Goal: Information Seeking & Learning: Get advice/opinions

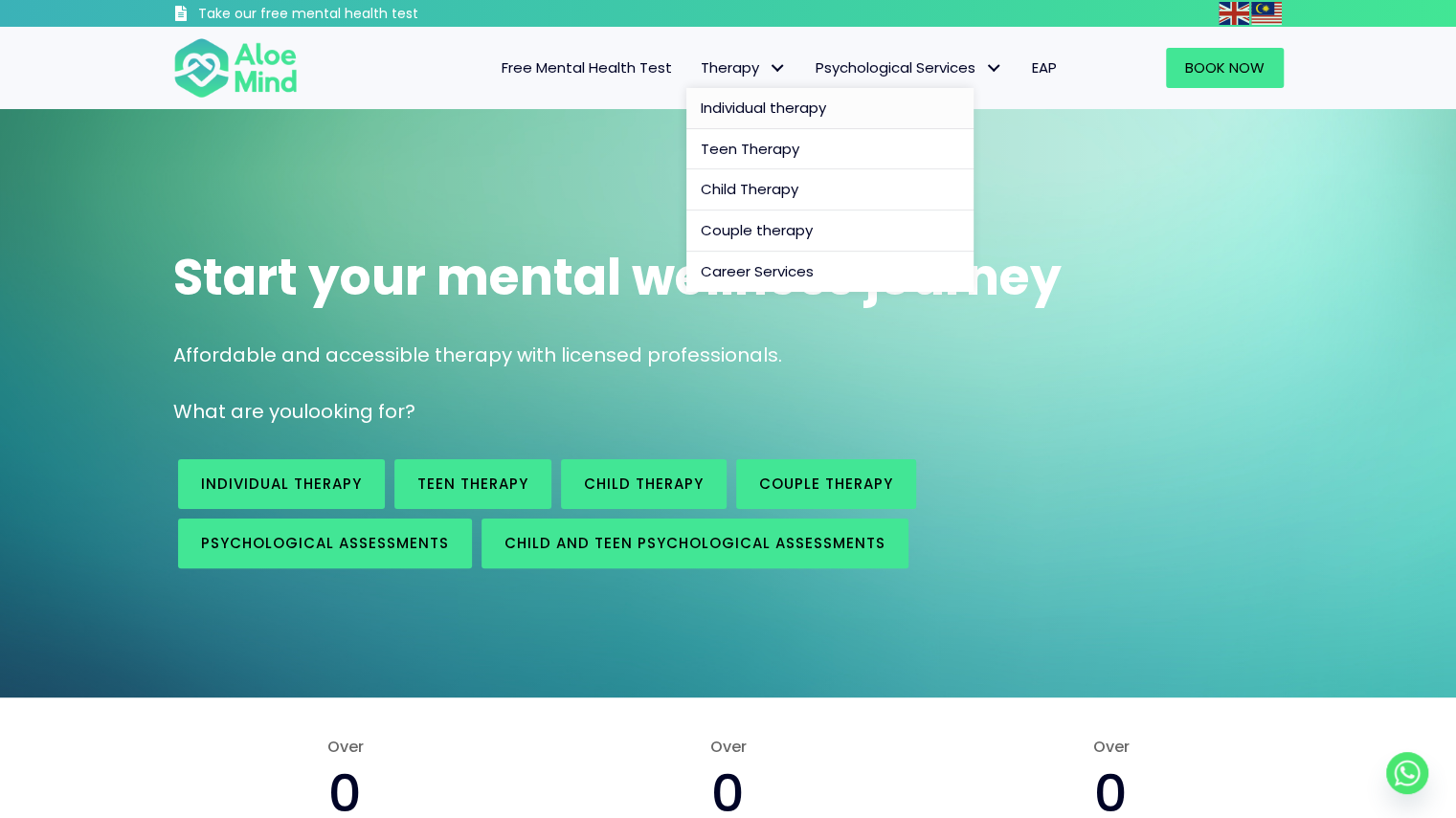
click at [749, 107] on span "Individual therapy" at bounding box center [763, 108] width 126 height 20
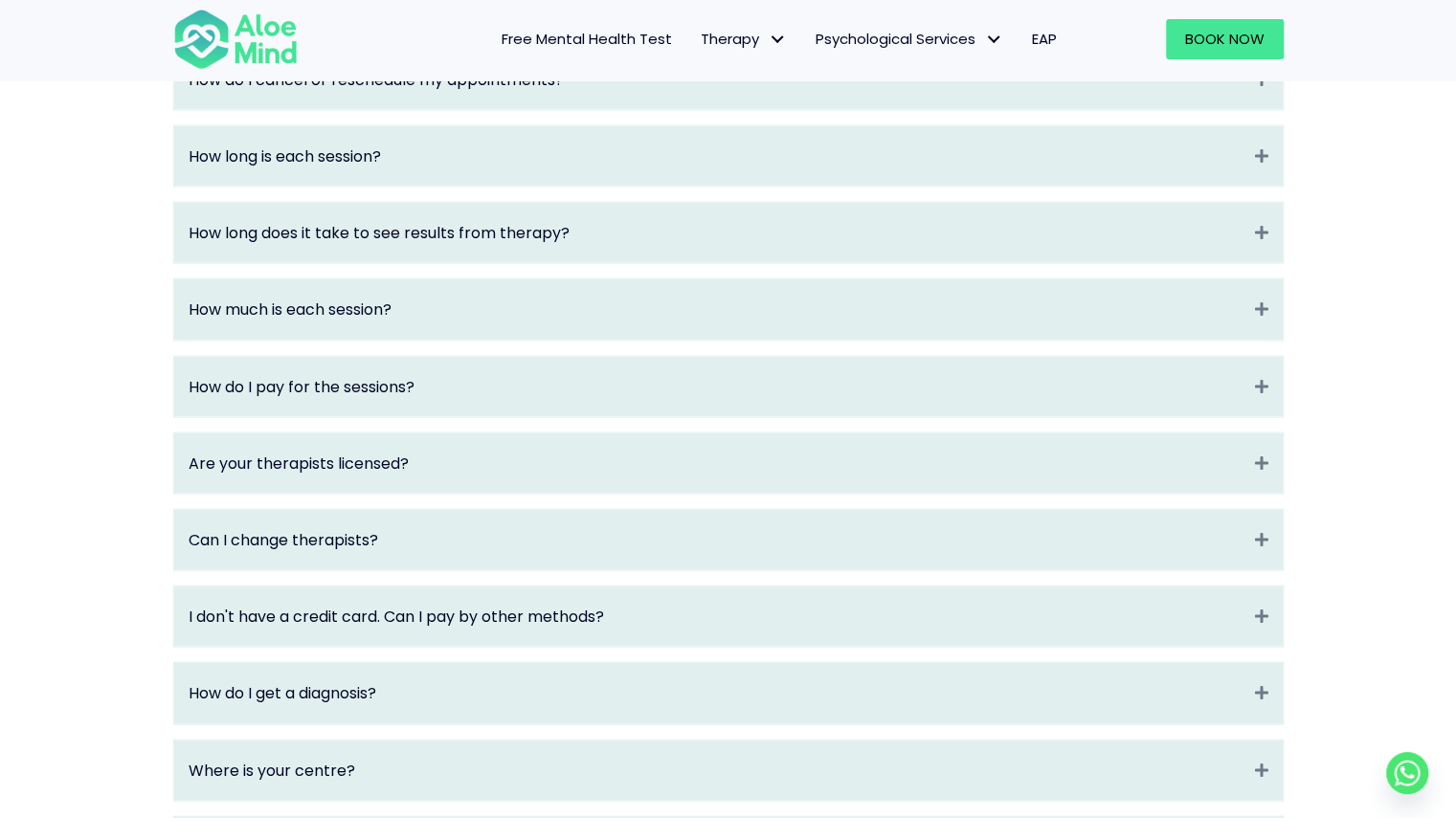
scroll to position [2297, 0]
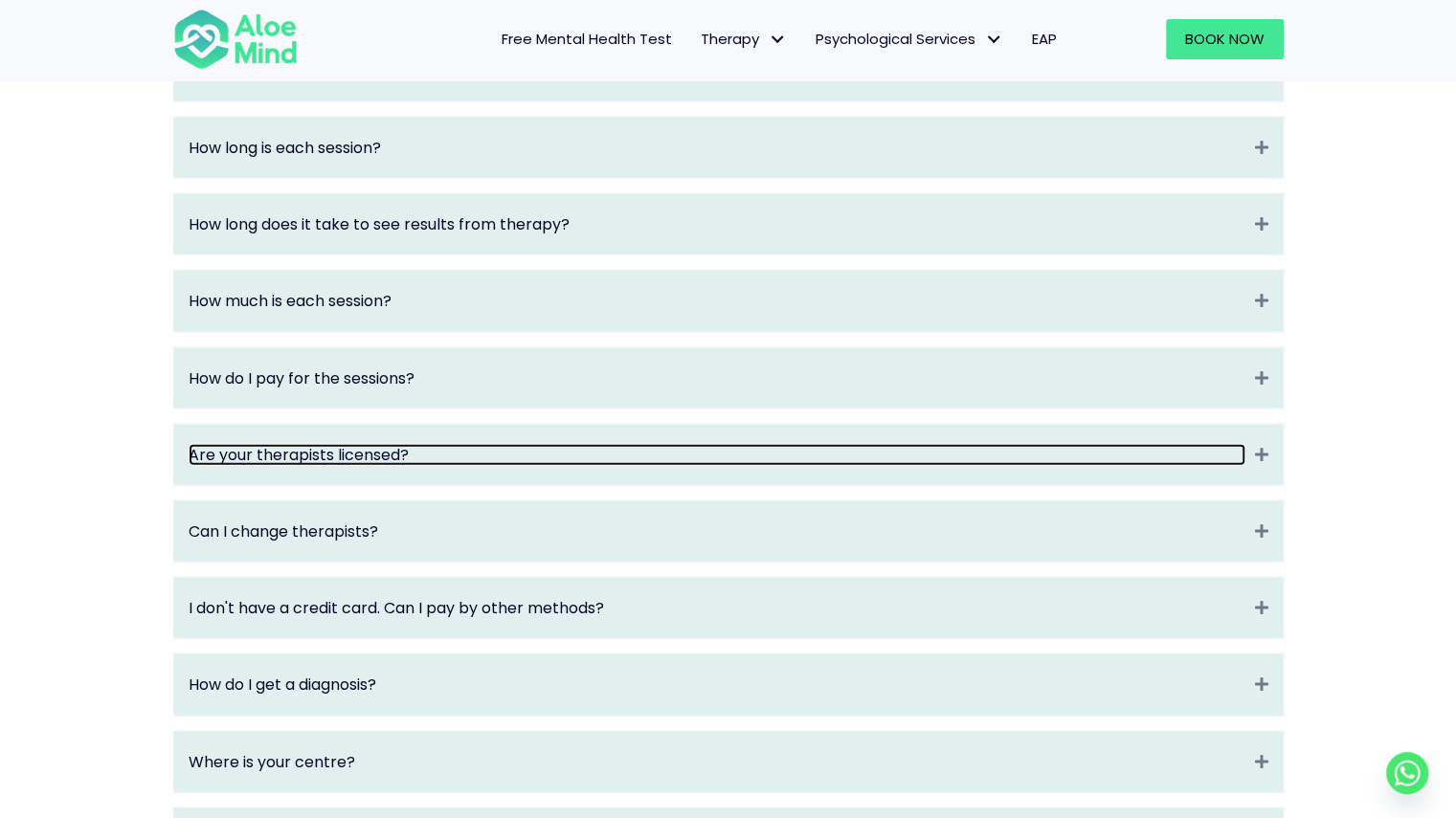
click at [655, 466] on link "Are your therapists licensed?" at bounding box center [717, 455] width 1056 height 22
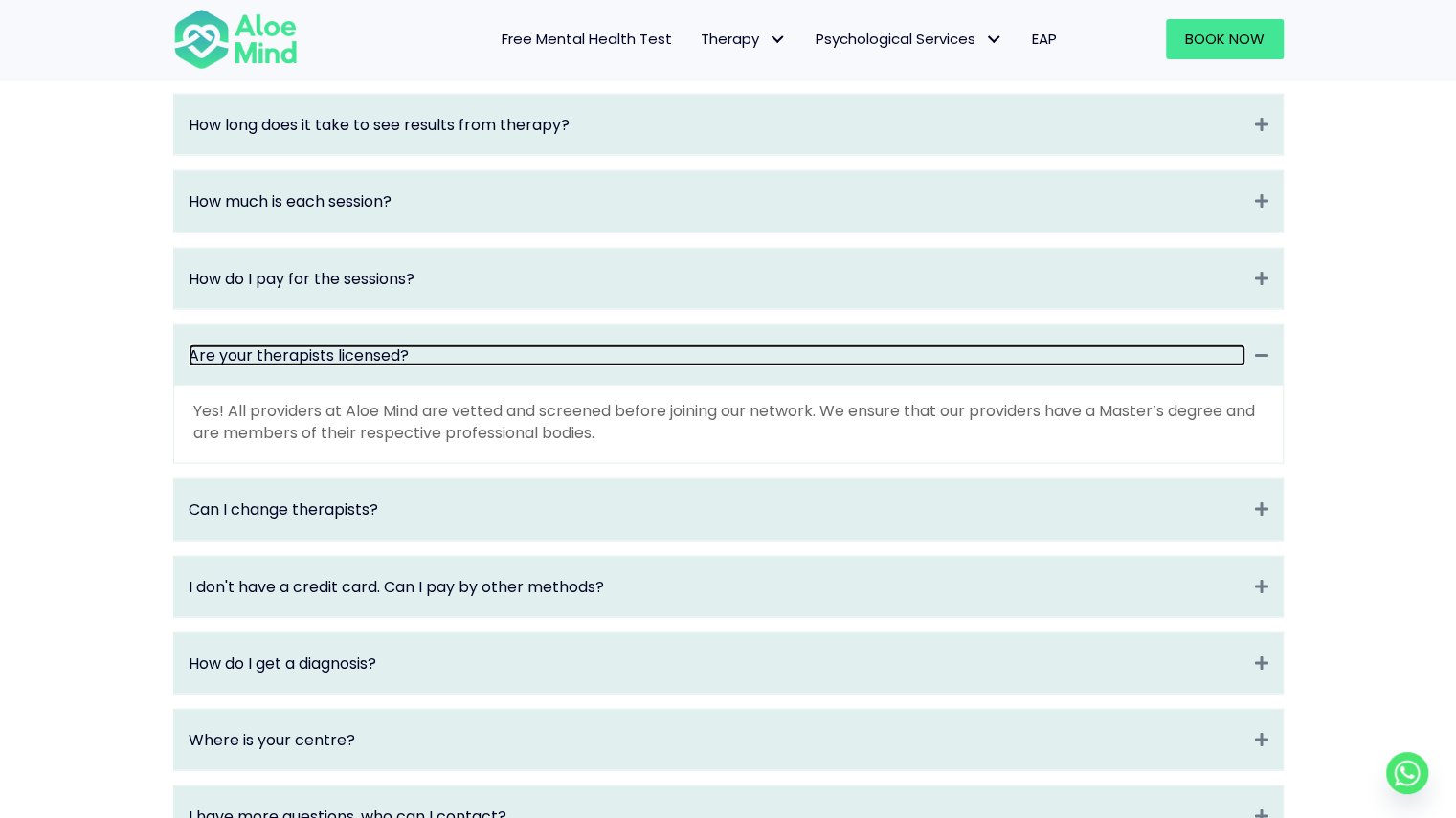
scroll to position [2584, 0]
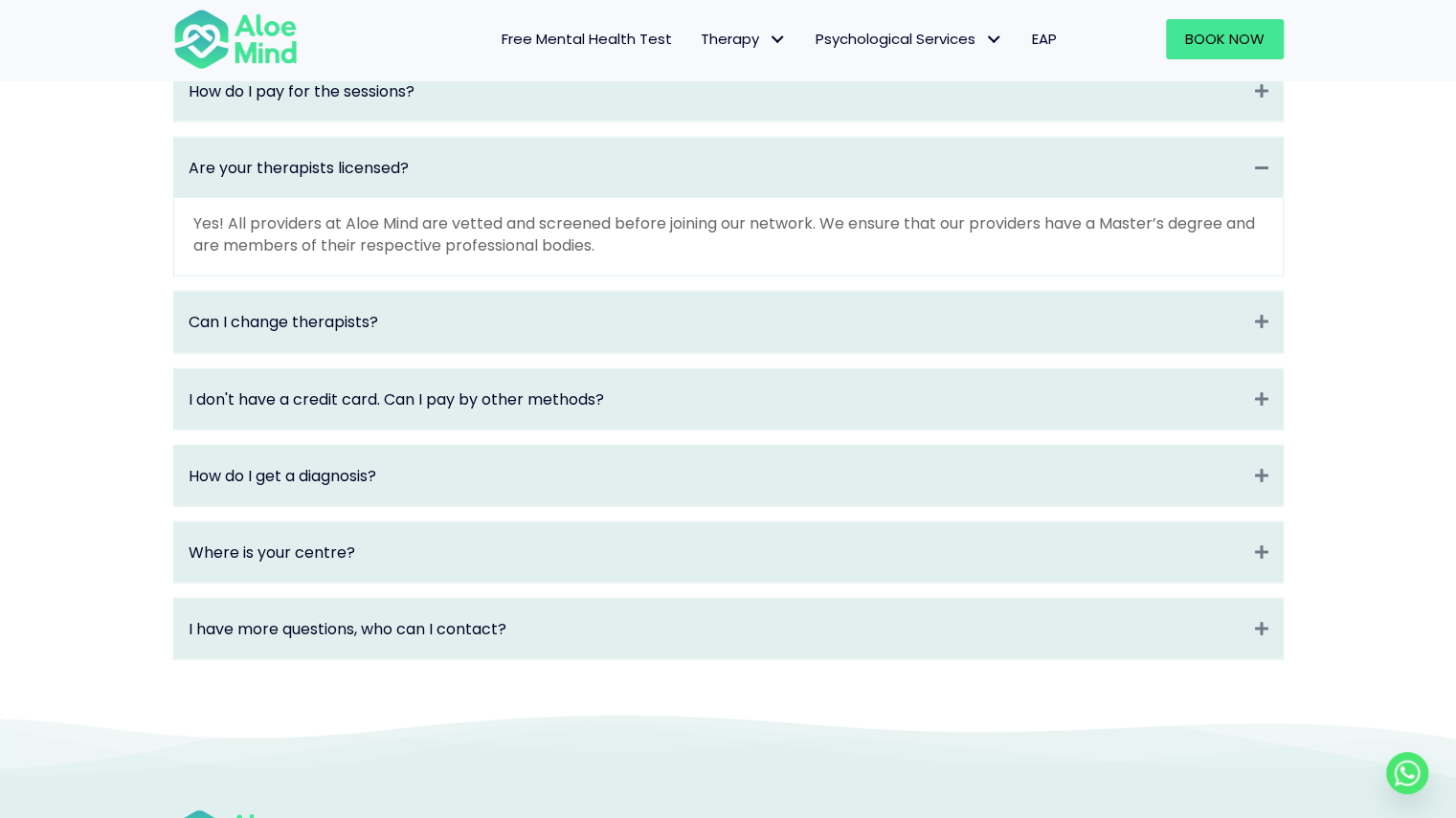
click at [653, 352] on div "Can I change therapists? Expand" at bounding box center [728, 322] width 1108 height 61
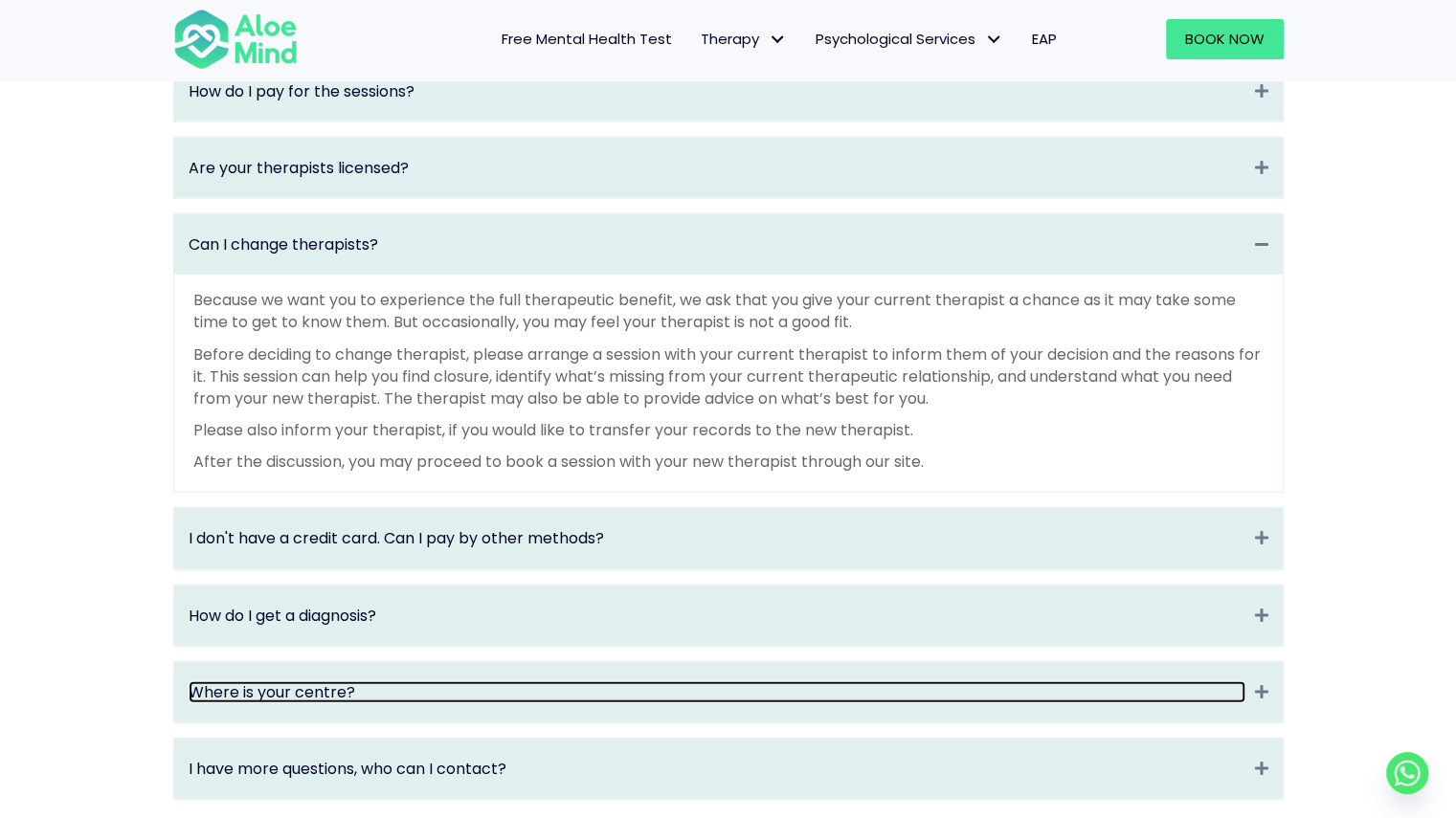
click at [432, 703] on link "Where is your centre?" at bounding box center [717, 692] width 1056 height 22
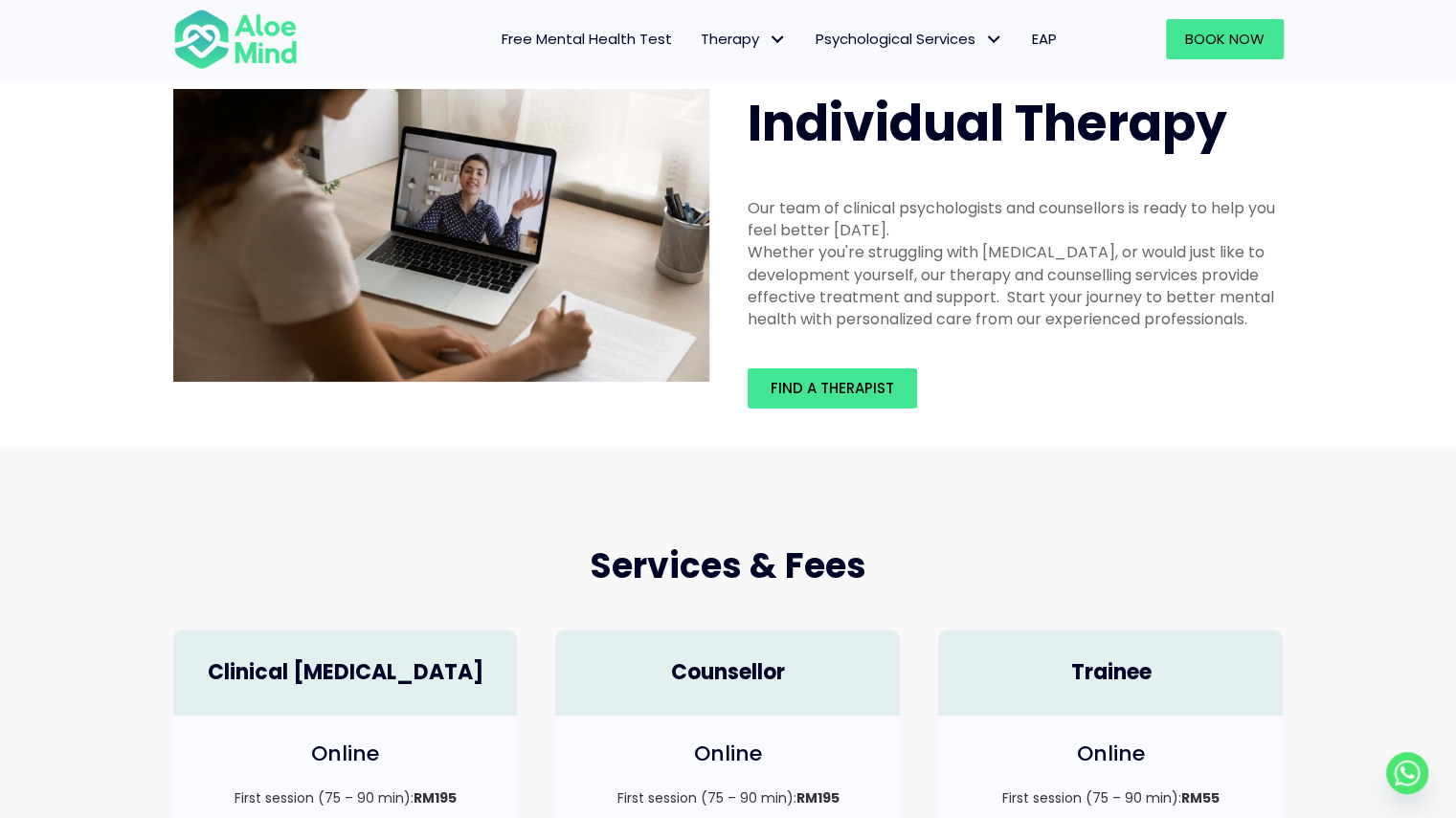
scroll to position [0, 0]
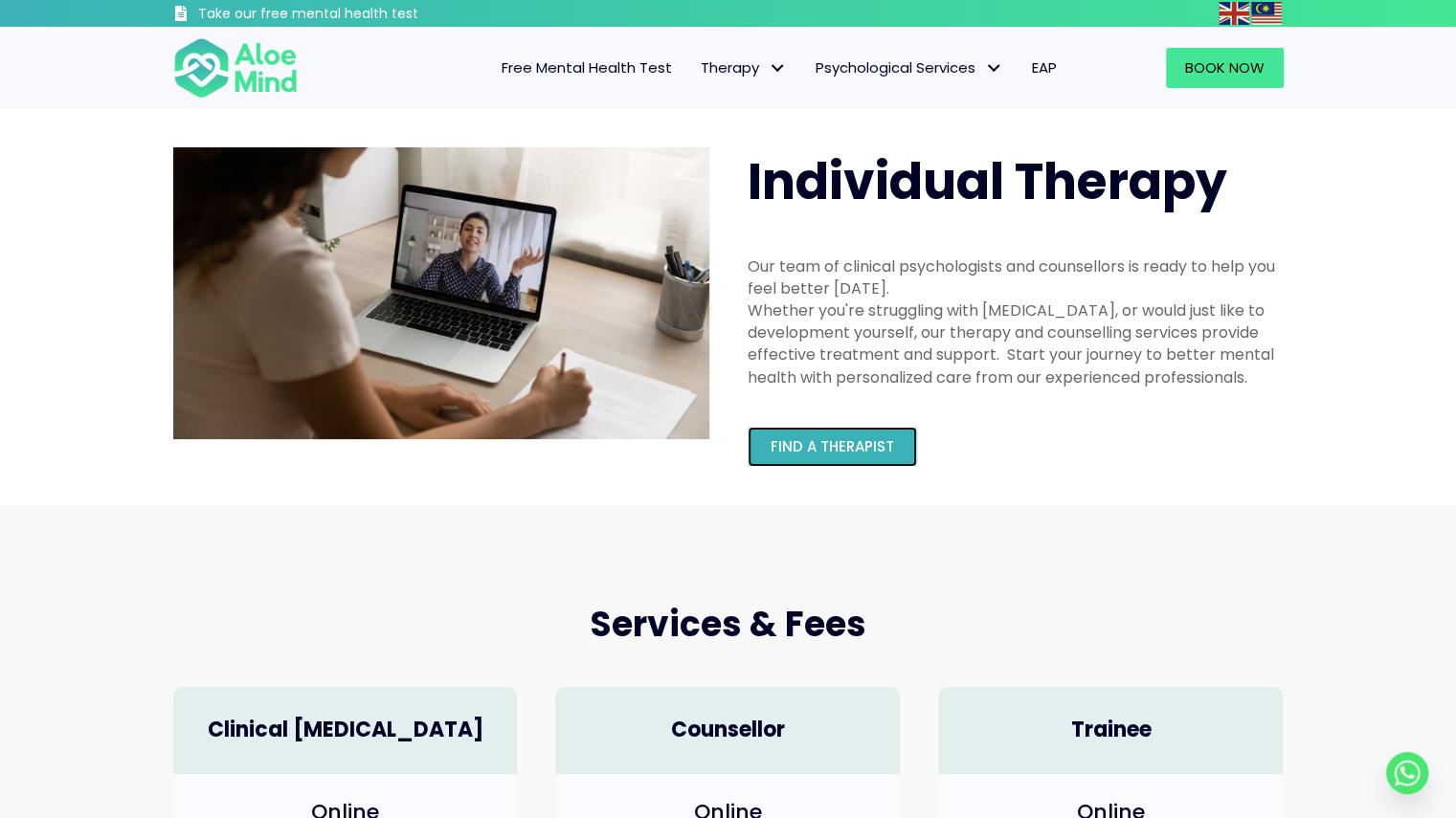
click at [779, 447] on span "Find a therapist" at bounding box center [832, 446] width 124 height 20
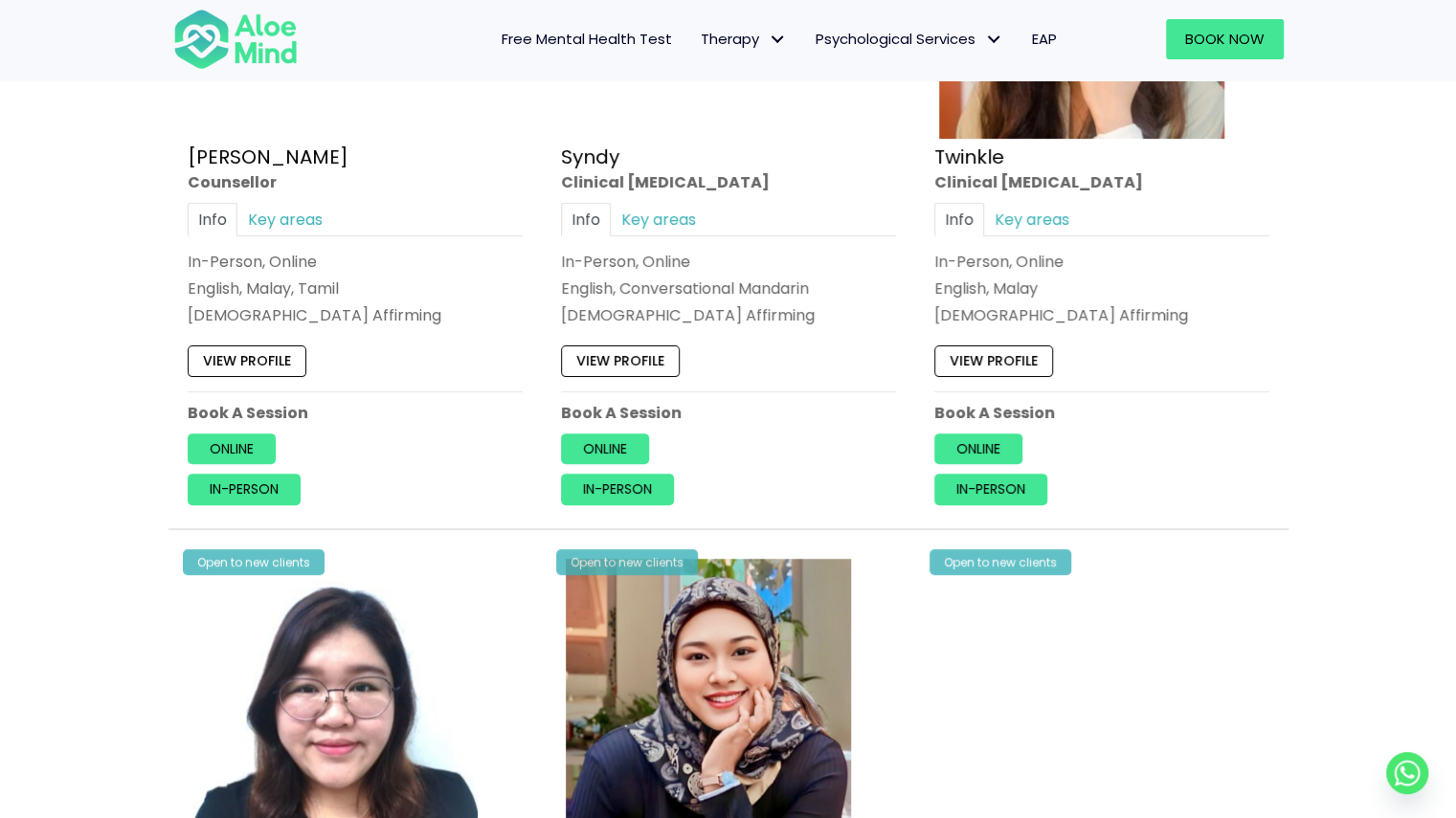
scroll to position [4593, 0]
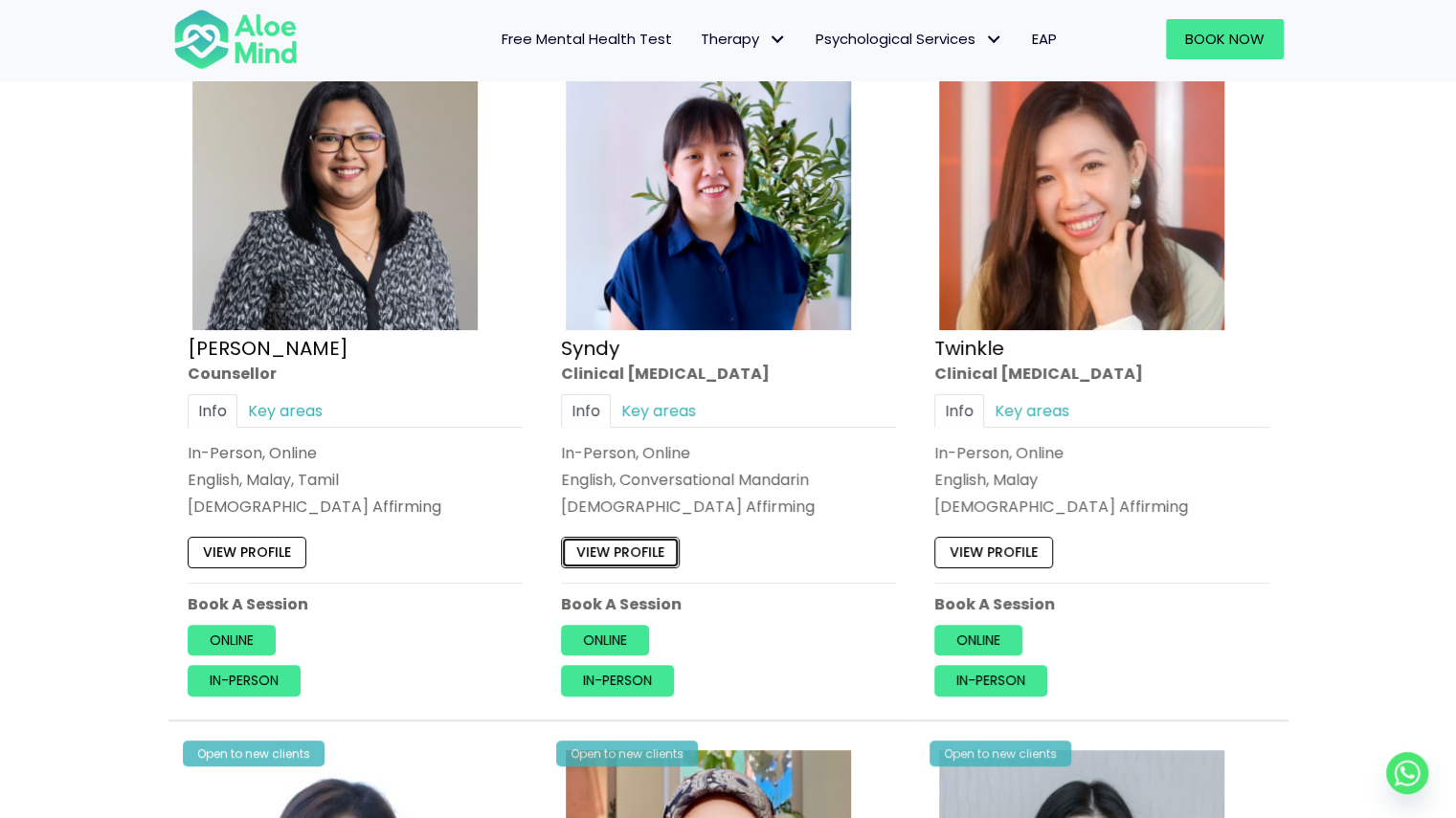
click at [615, 537] on link "View profile" at bounding box center [620, 552] width 119 height 31
click at [1033, 398] on link "Key areas" at bounding box center [1031, 410] width 96 height 34
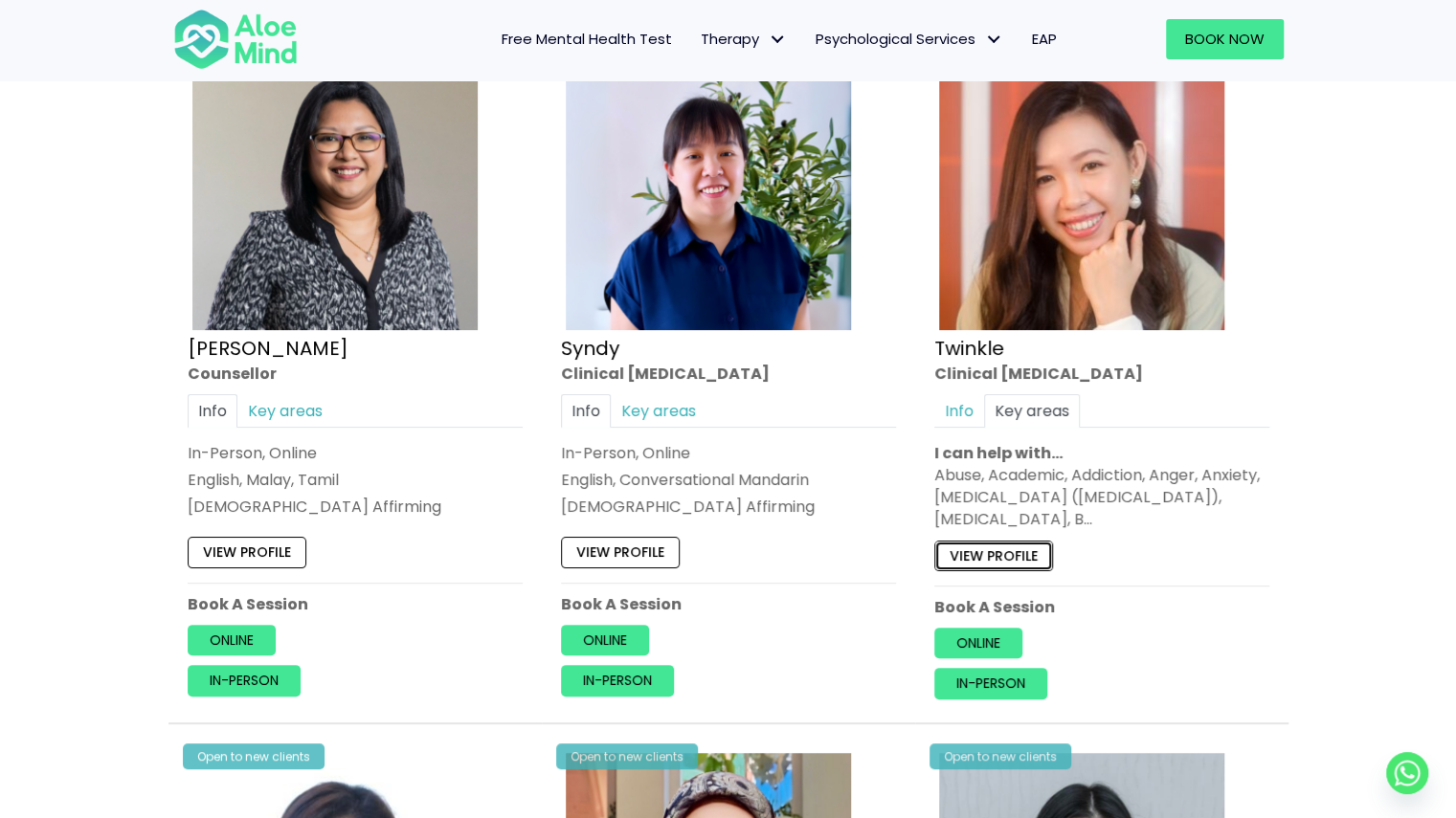
click at [1005, 551] on link "View profile" at bounding box center [993, 555] width 119 height 31
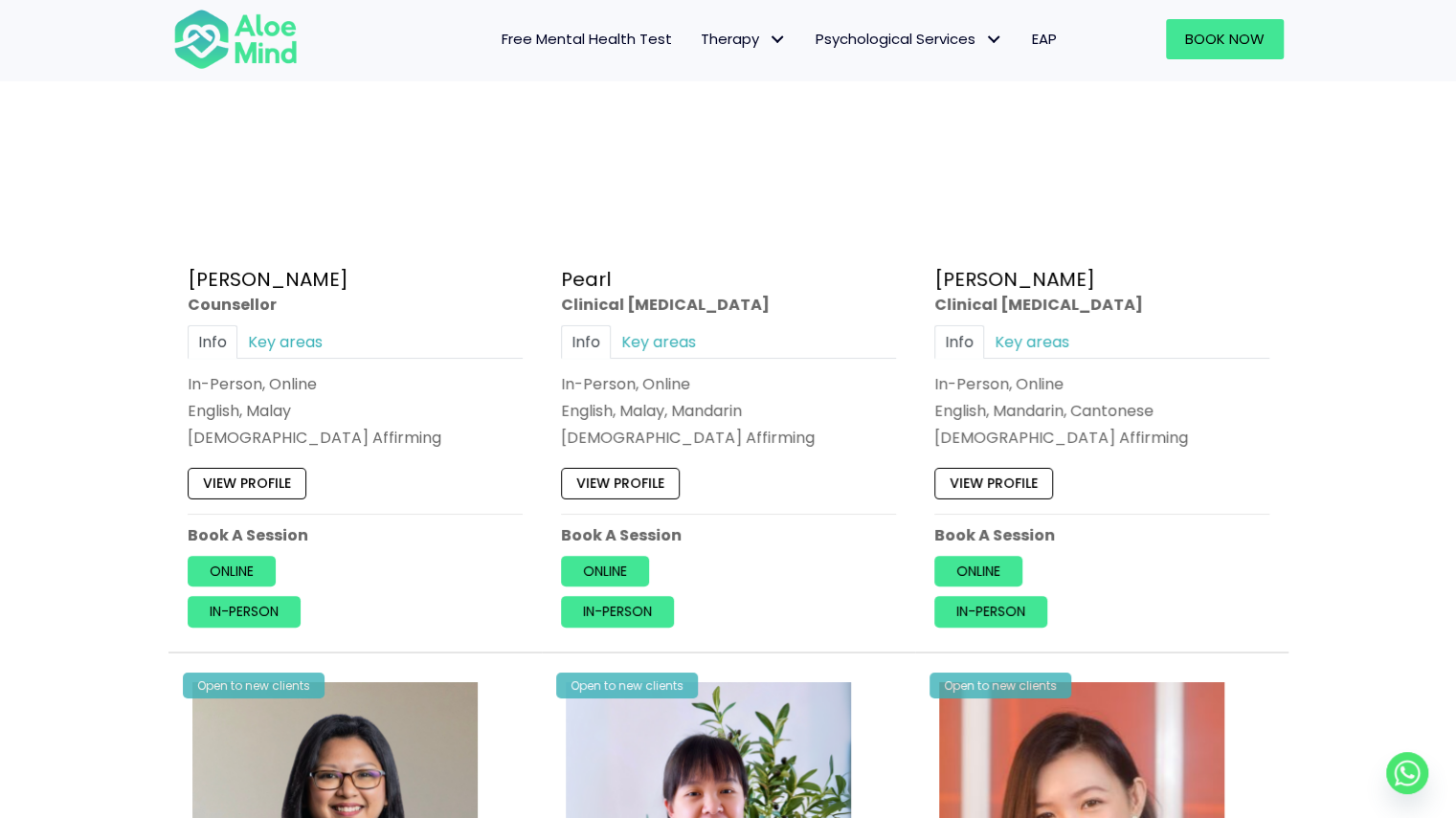
scroll to position [3924, 0]
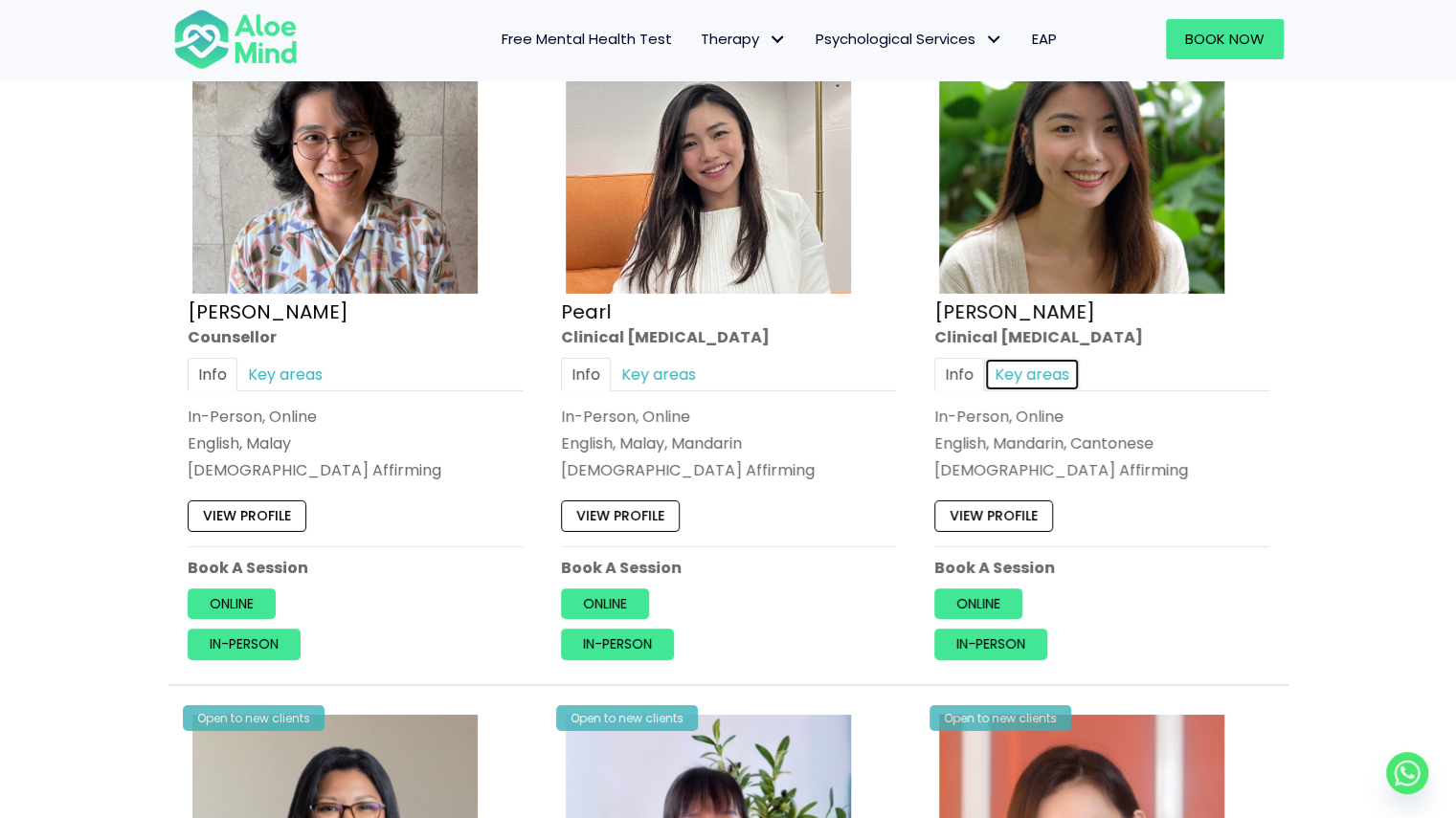
click at [1039, 367] on link "Key areas" at bounding box center [1031, 375] width 96 height 34
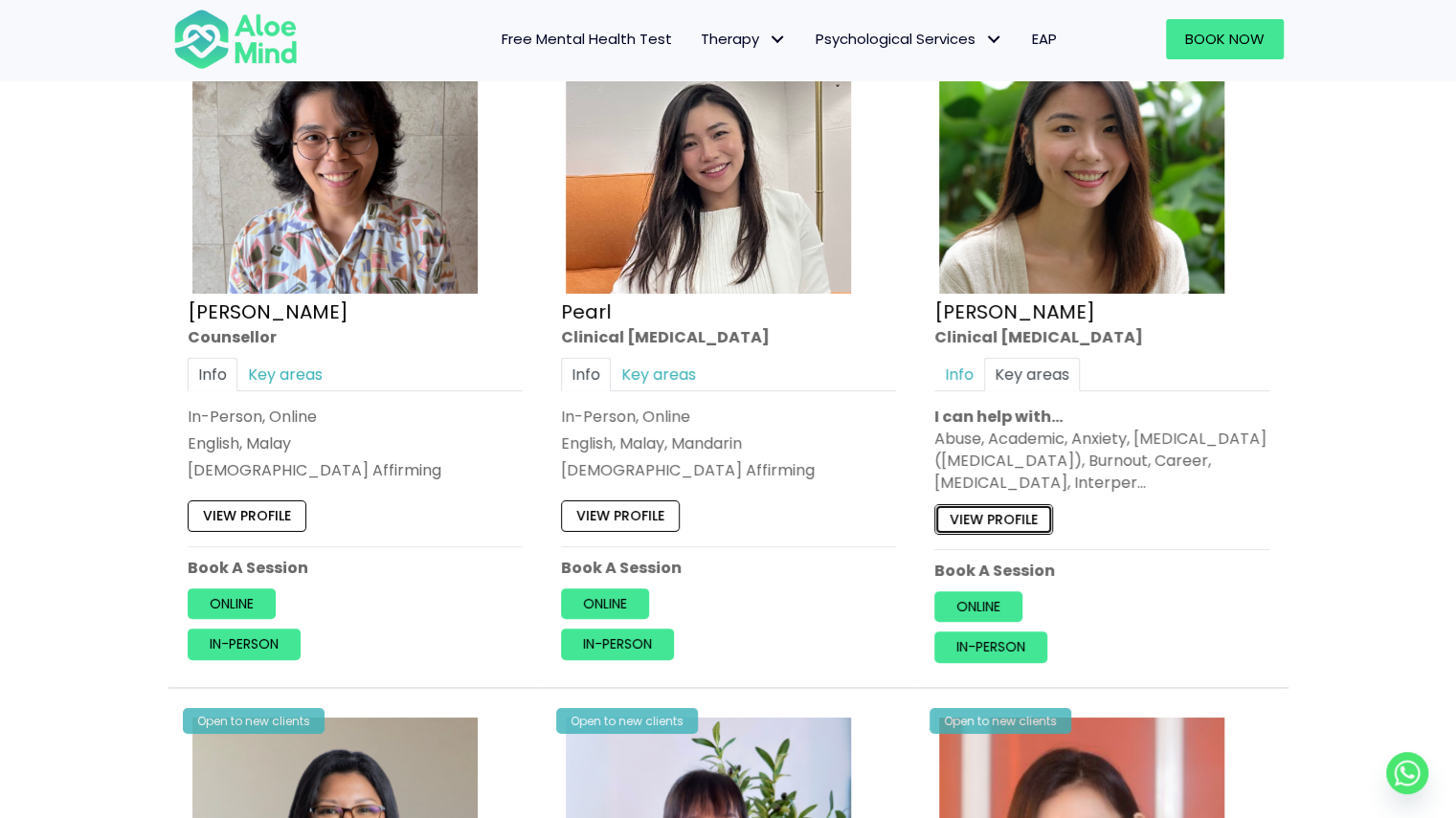
click at [996, 504] on link "View profile" at bounding box center [993, 519] width 119 height 31
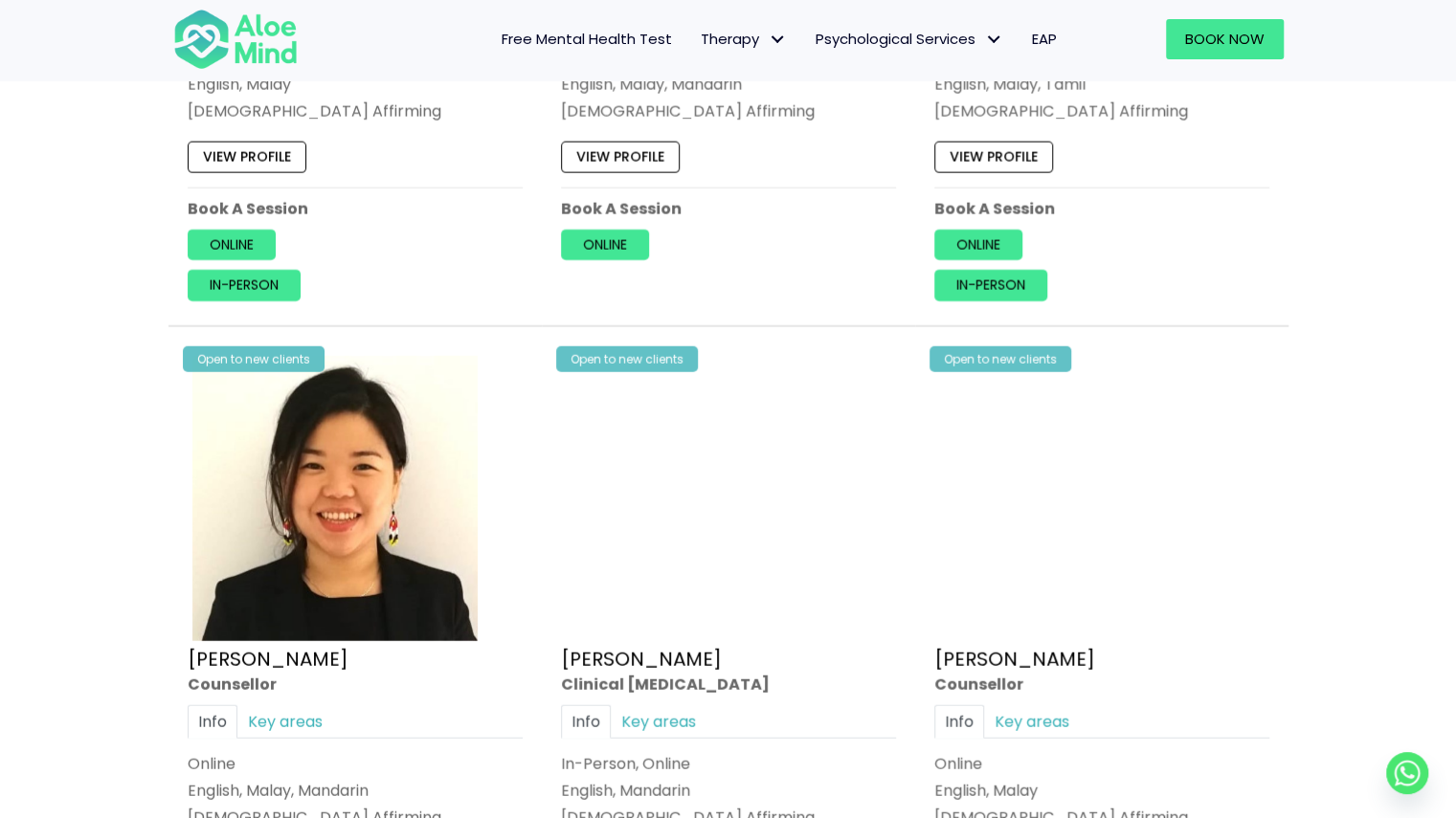
scroll to position [2392, 0]
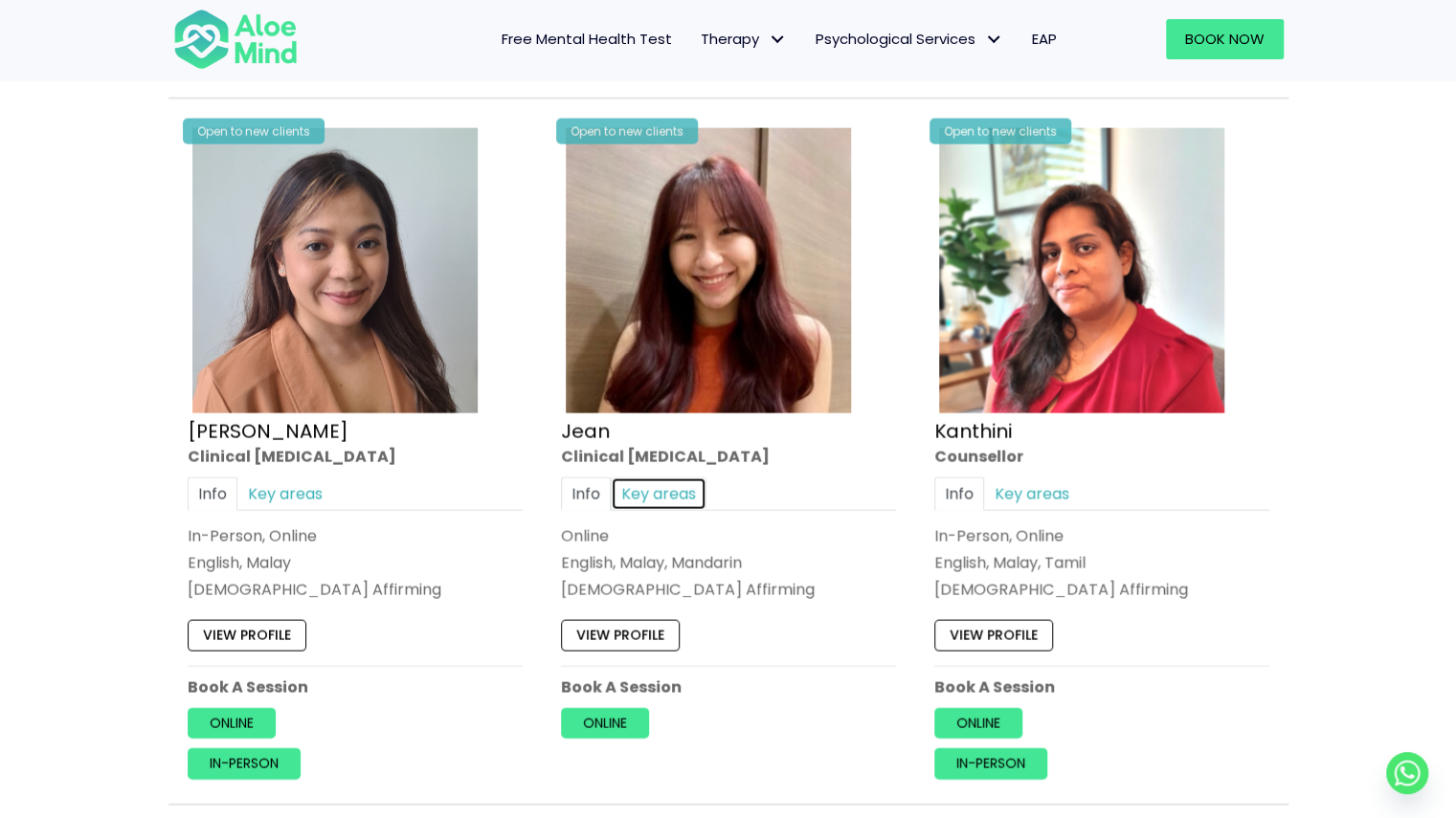
click at [634, 477] on link "Key areas" at bounding box center [659, 494] width 96 height 34
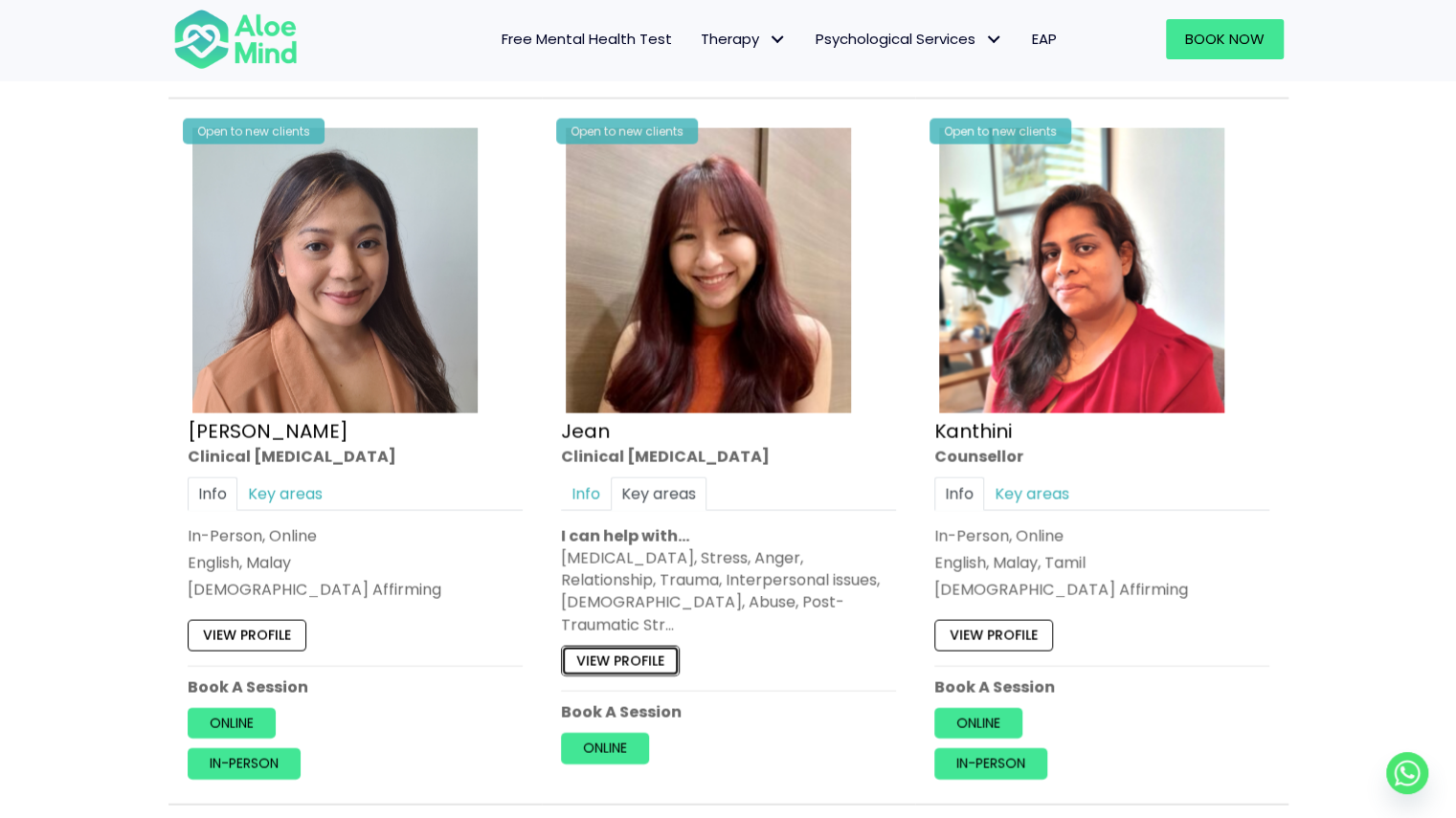
click at [631, 646] on link "View profile" at bounding box center [620, 661] width 119 height 31
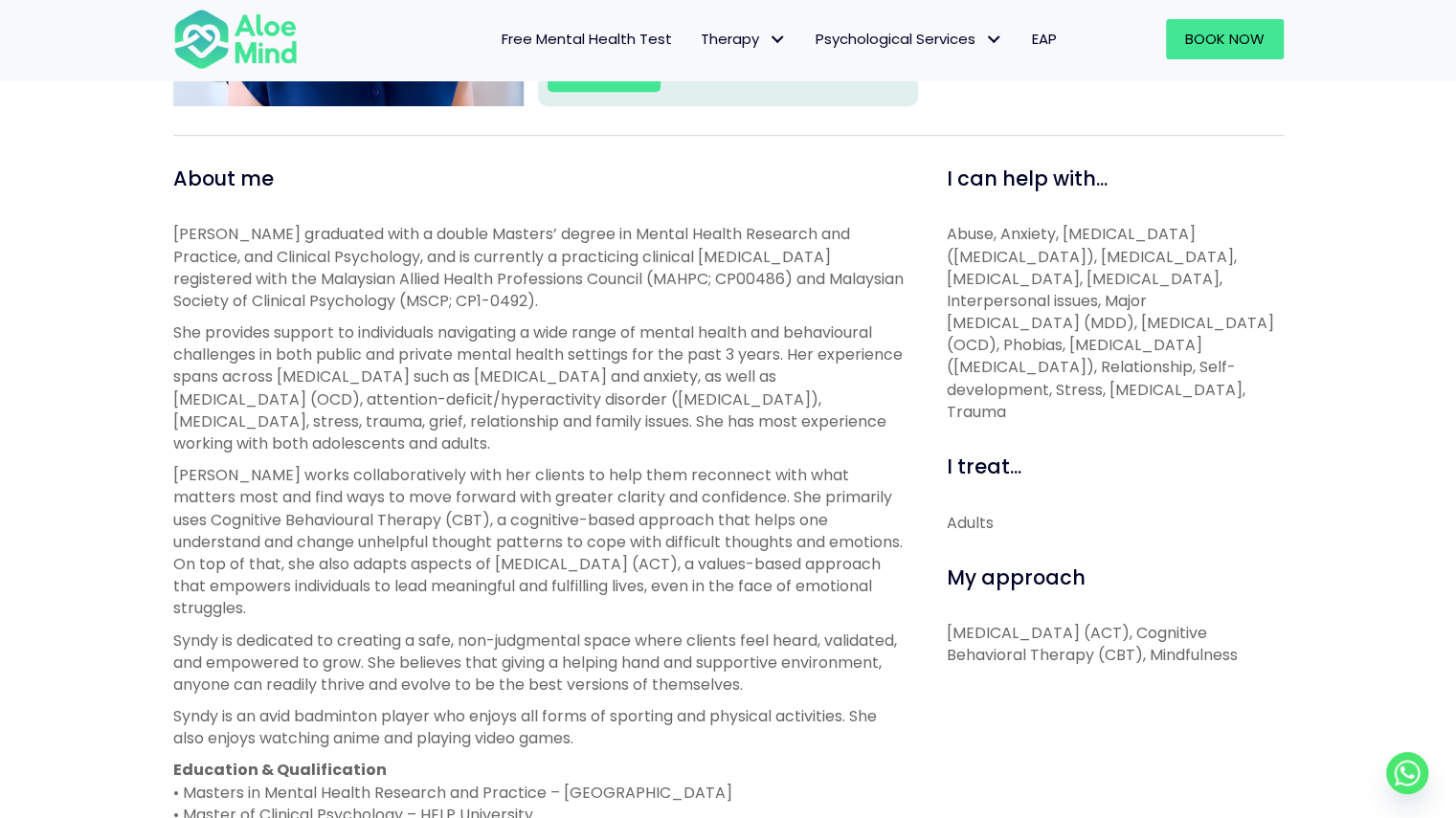
scroll to position [574, 0]
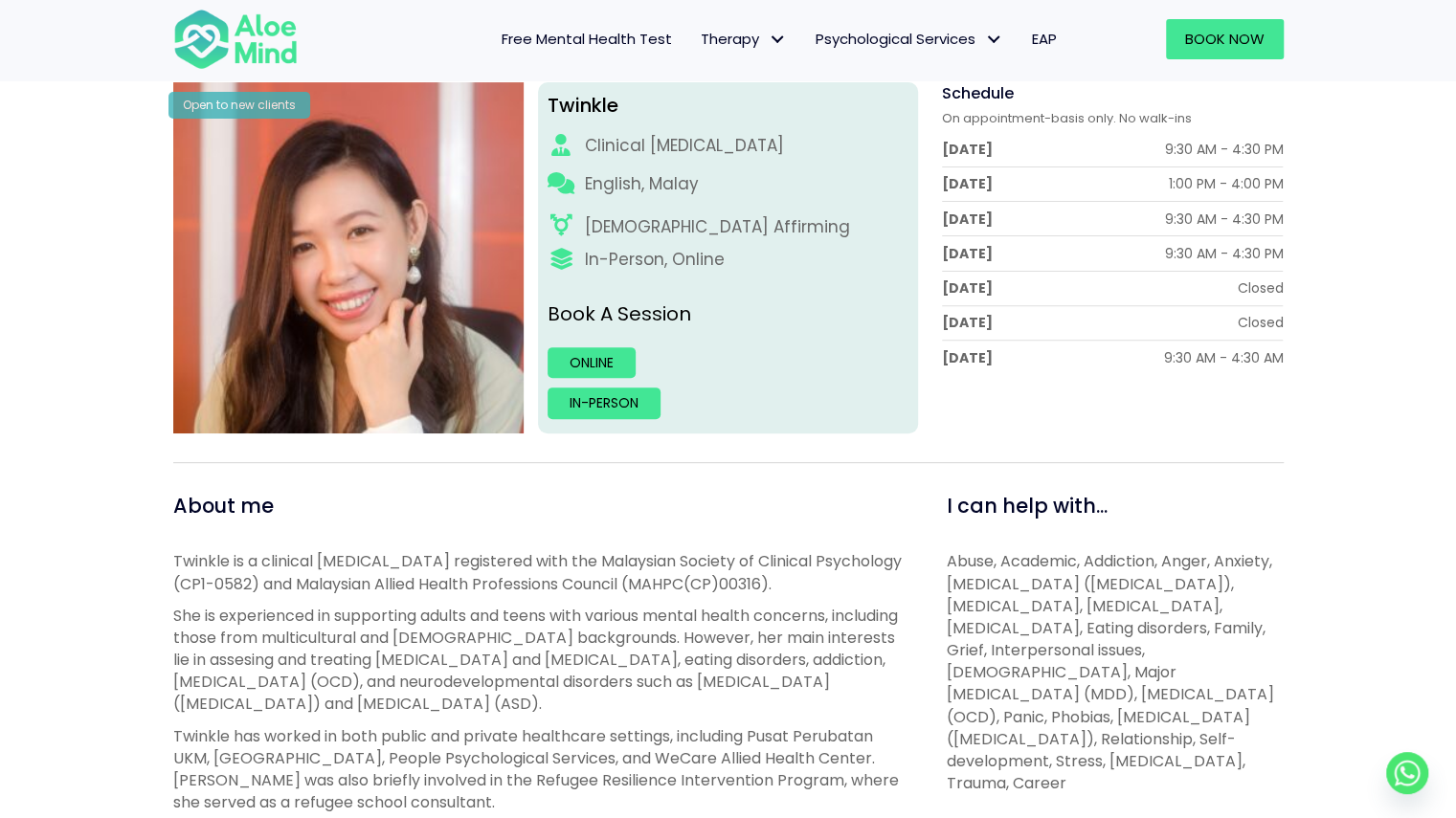
scroll to position [287, 0]
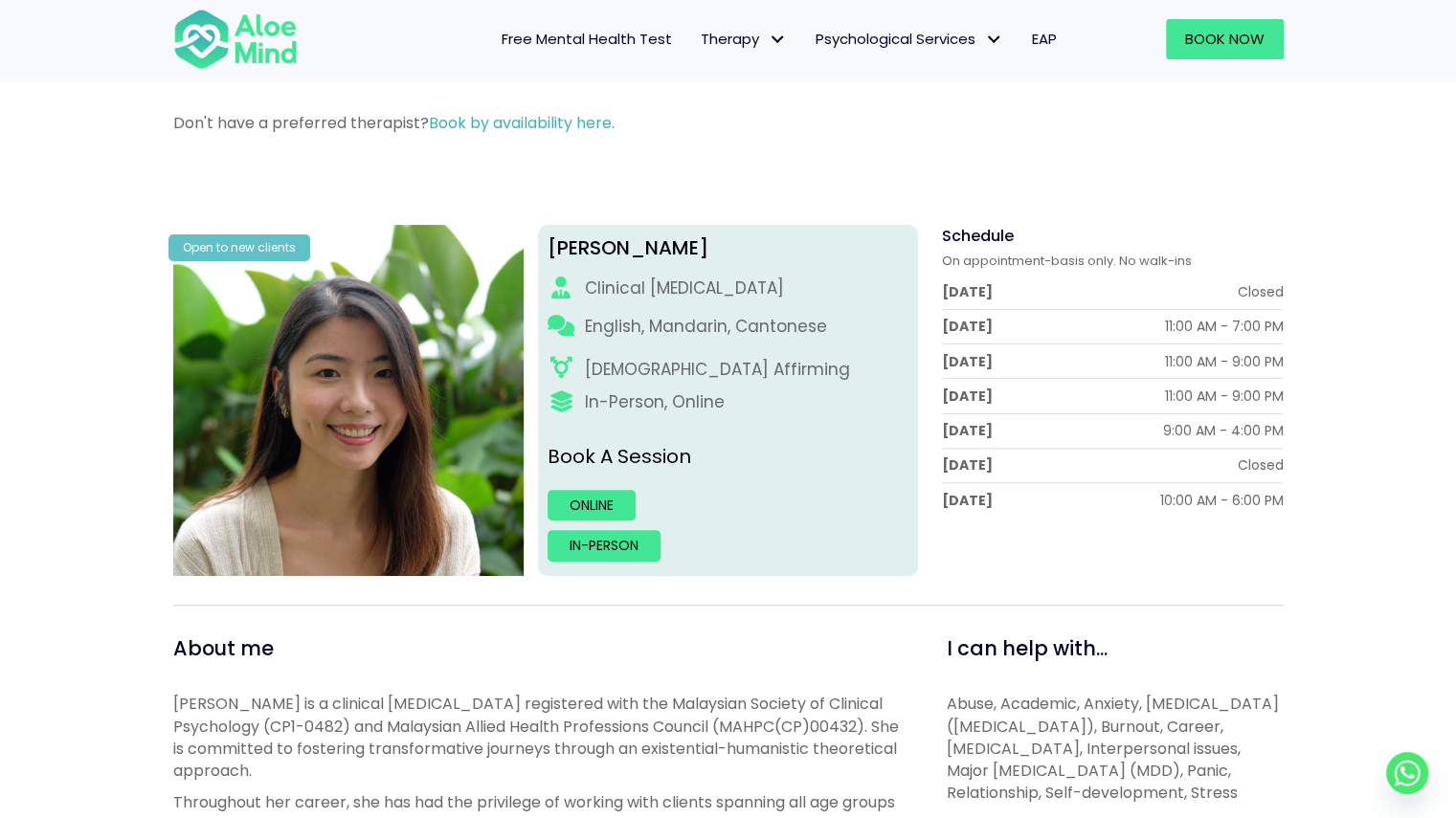
scroll to position [96, 0]
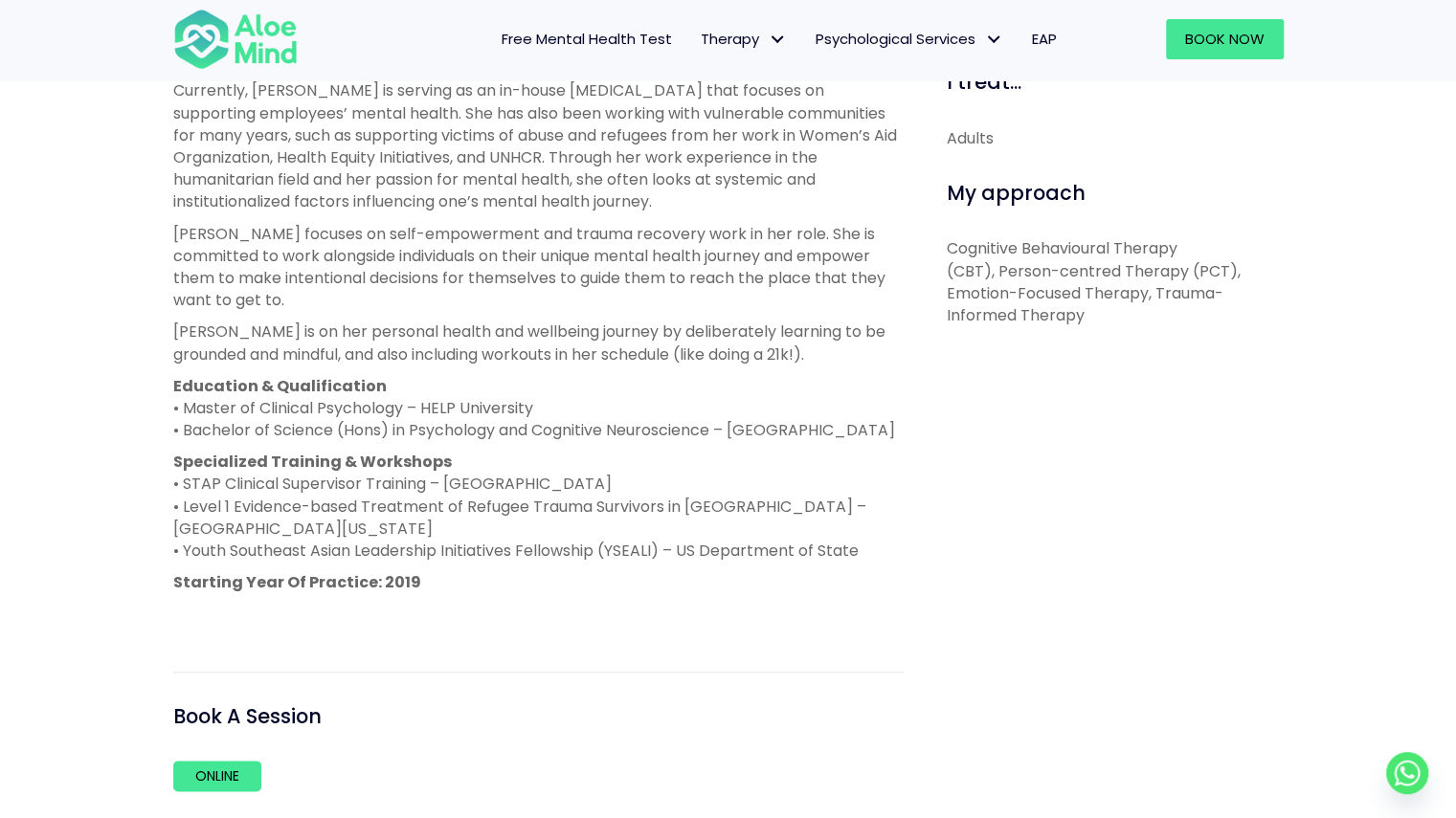
scroll to position [670, 0]
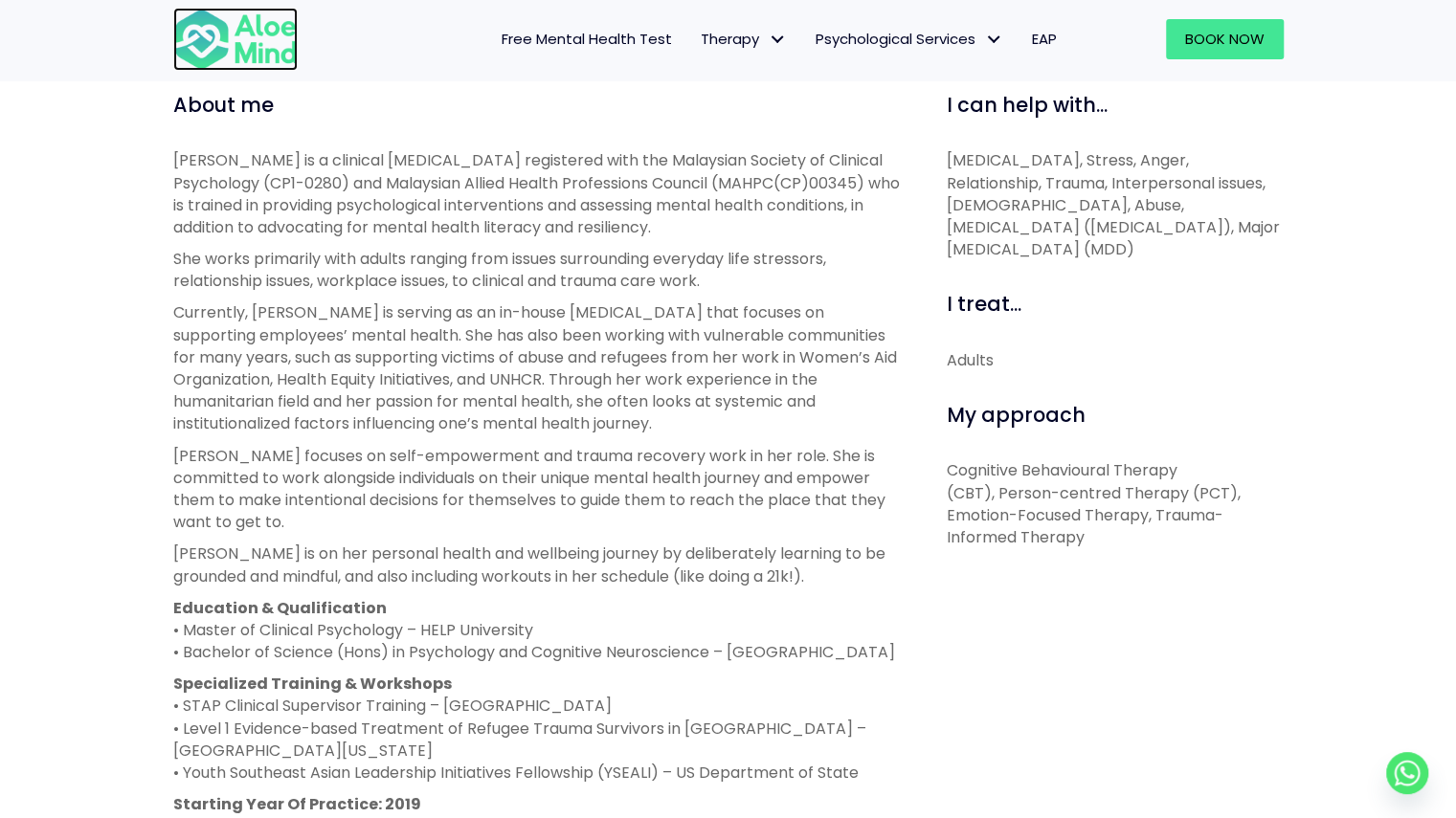
click at [240, 26] on img at bounding box center [235, 39] width 125 height 63
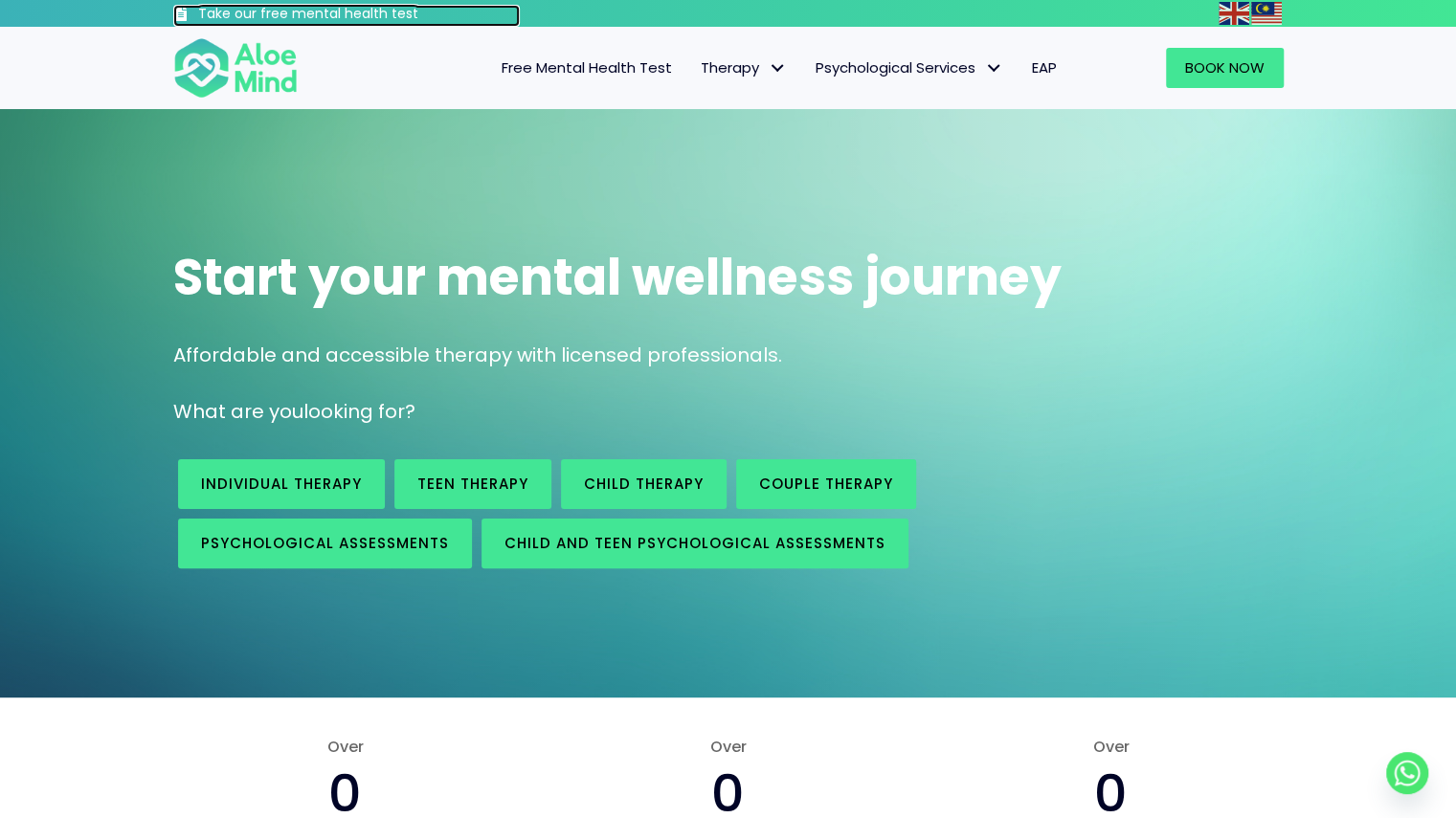
click at [263, 10] on h3 "Take our free mental health test" at bounding box center [360, 14] width 323 height 19
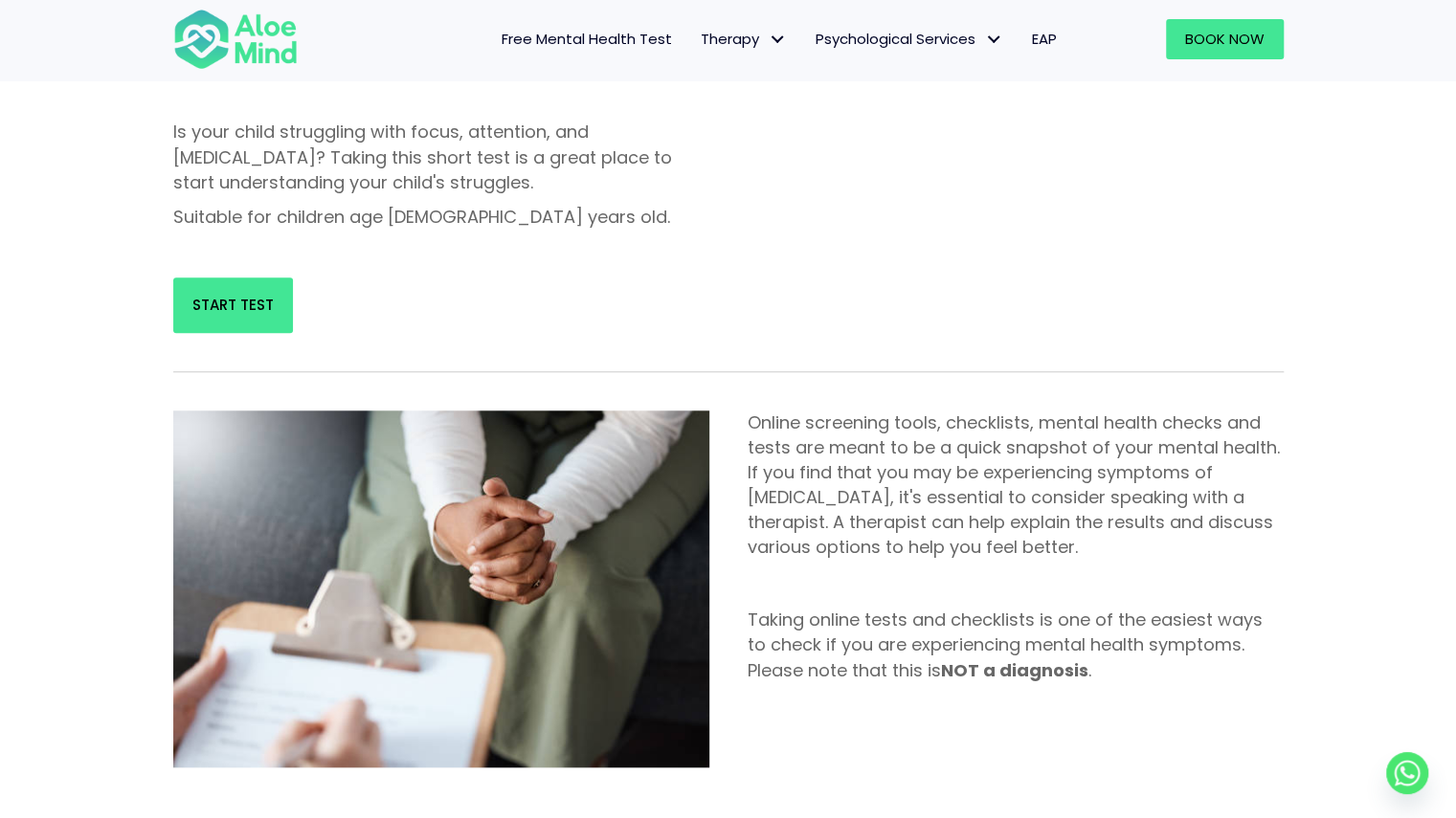
scroll to position [383, 0]
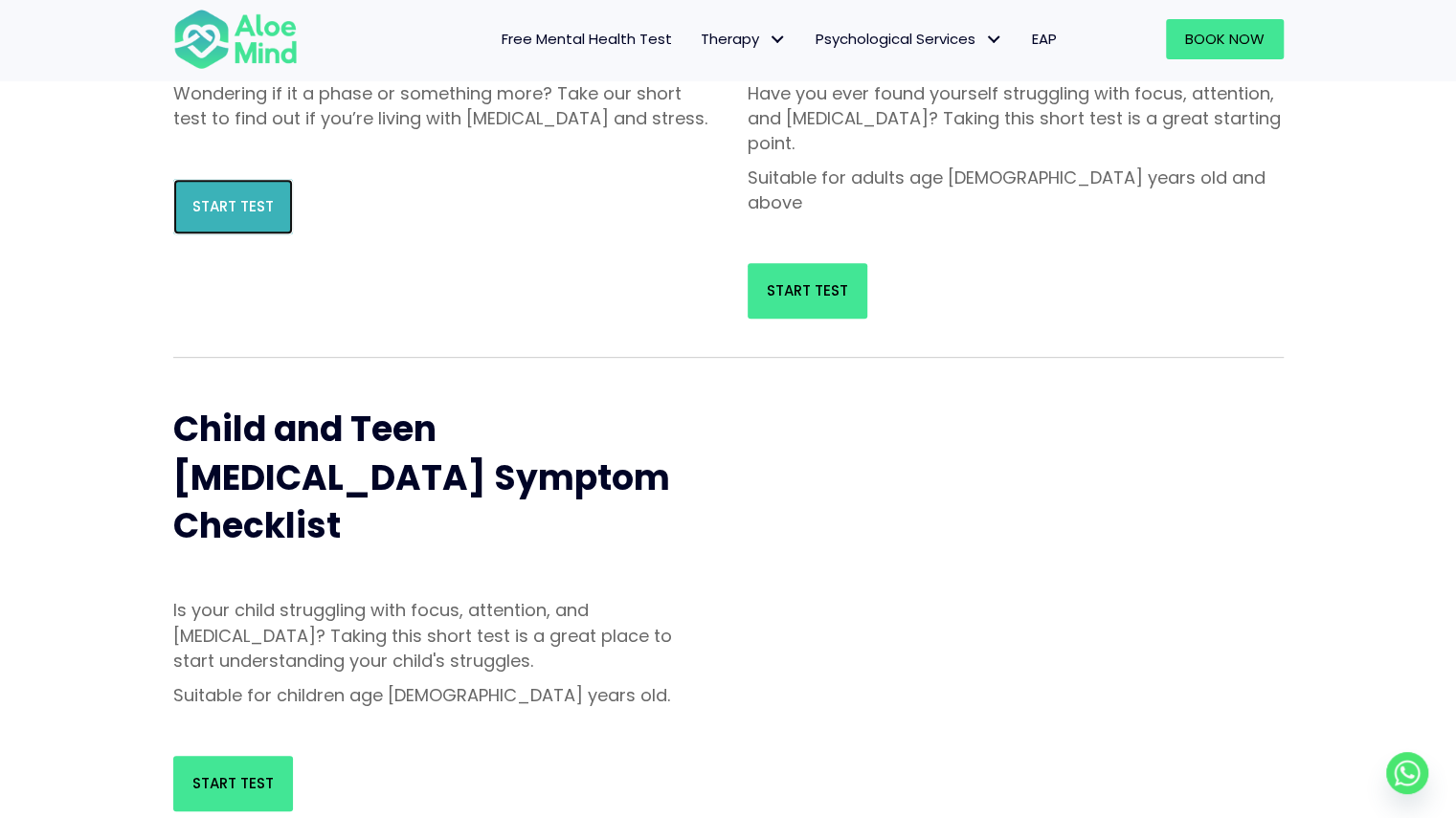
click at [231, 217] on link "Start Test" at bounding box center [233, 207] width 120 height 56
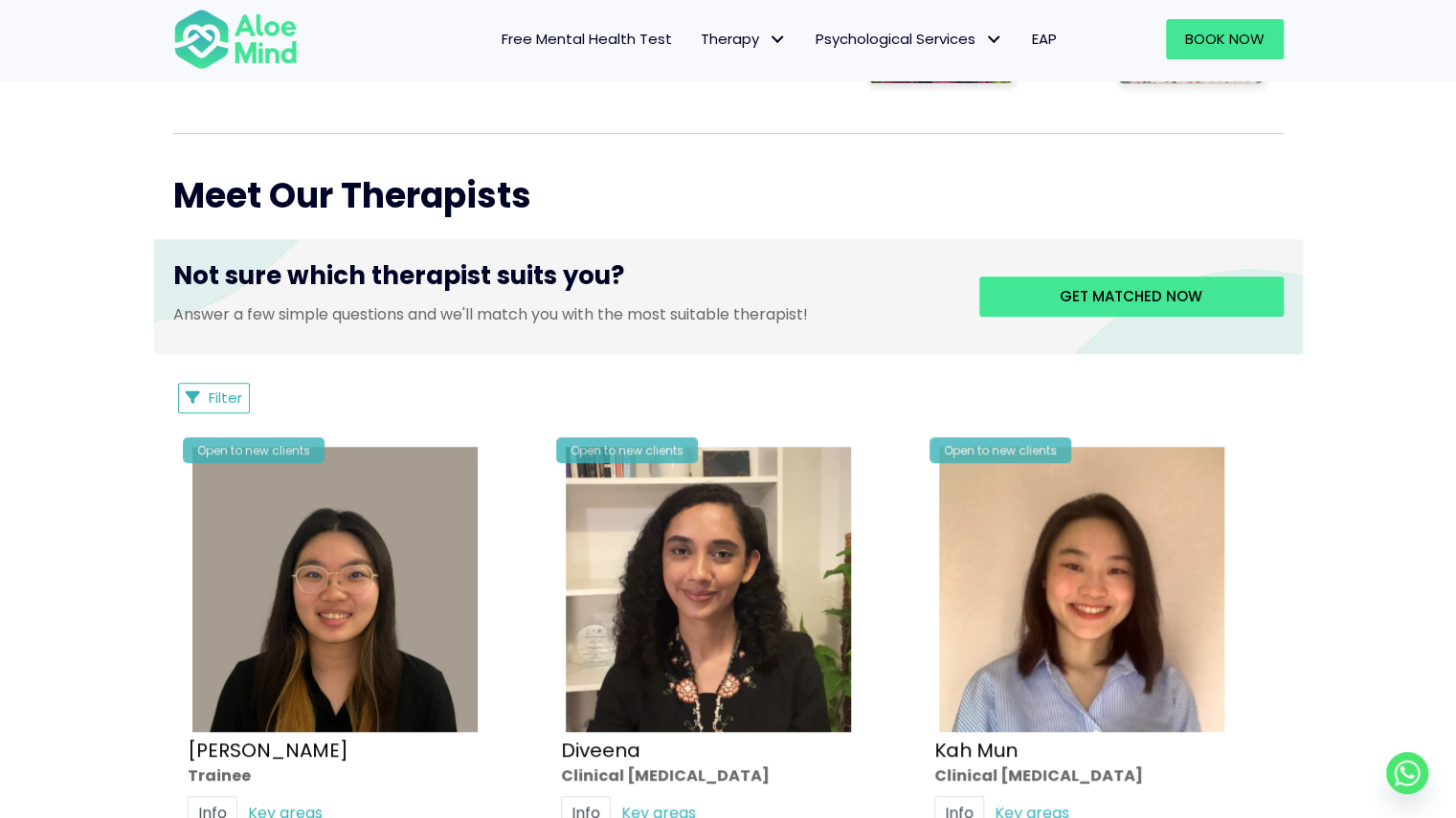
scroll to position [670, 0]
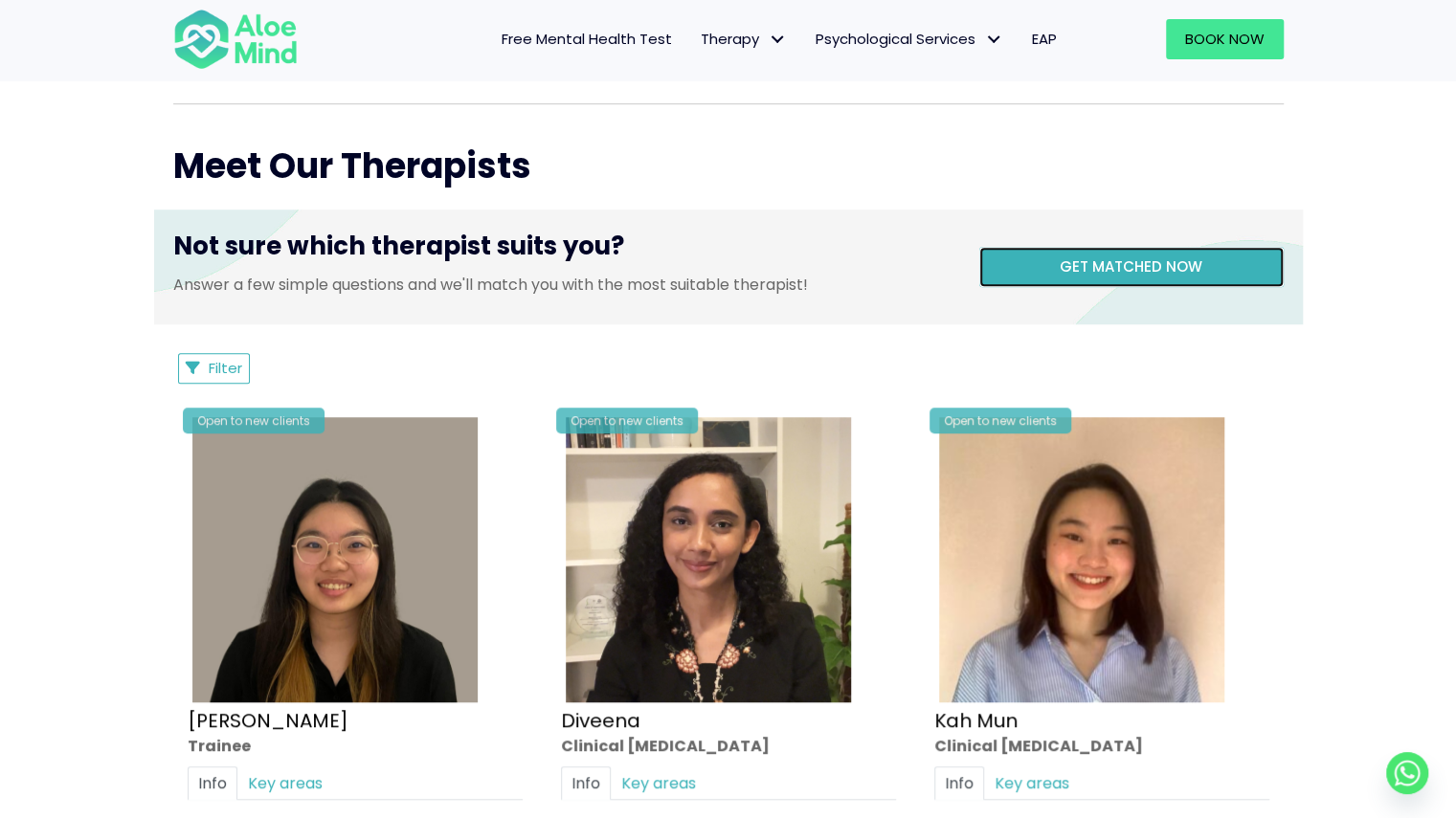
click at [1097, 262] on span "Get matched now" at bounding box center [1130, 266] width 143 height 20
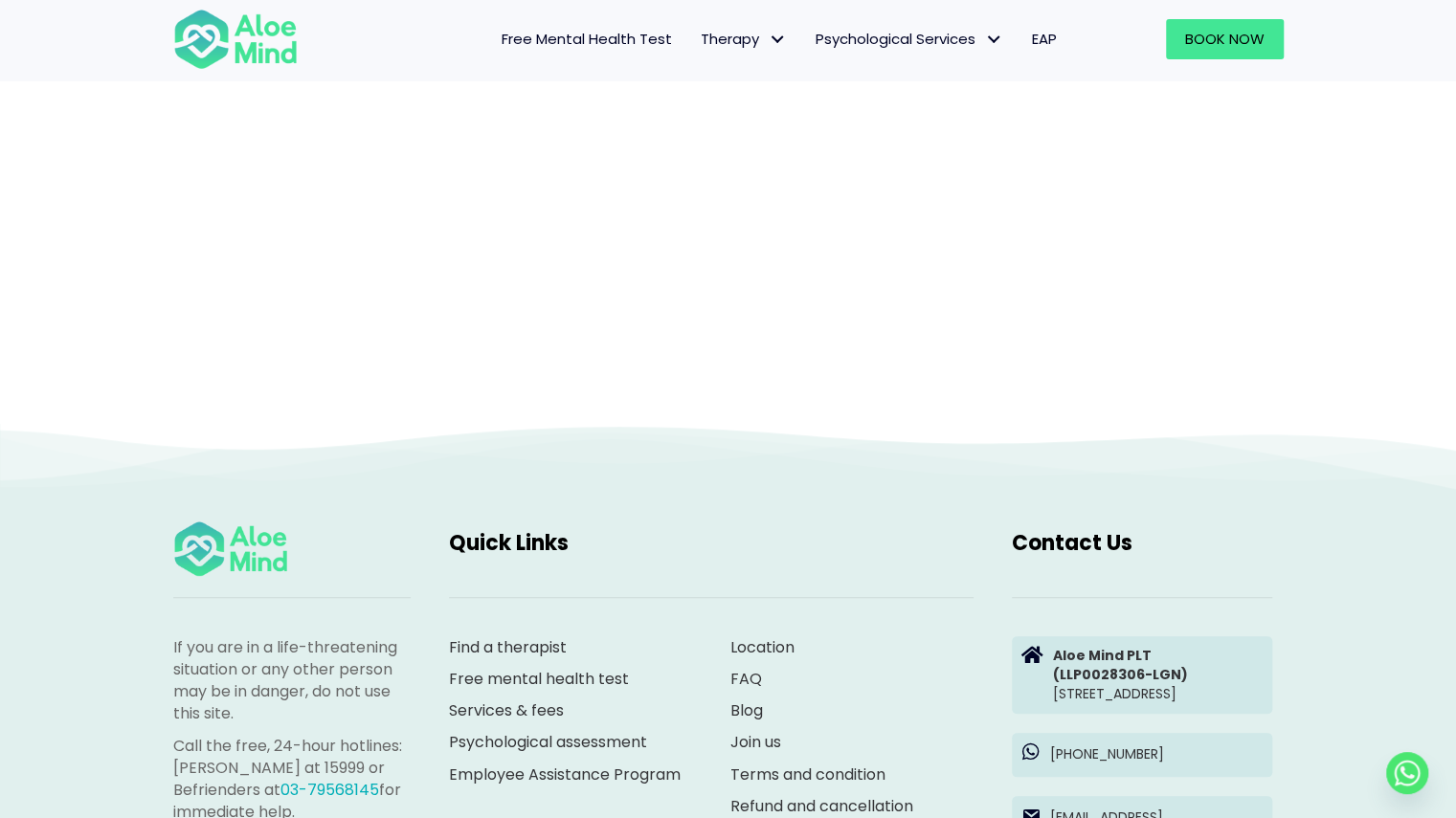
scroll to position [197, 0]
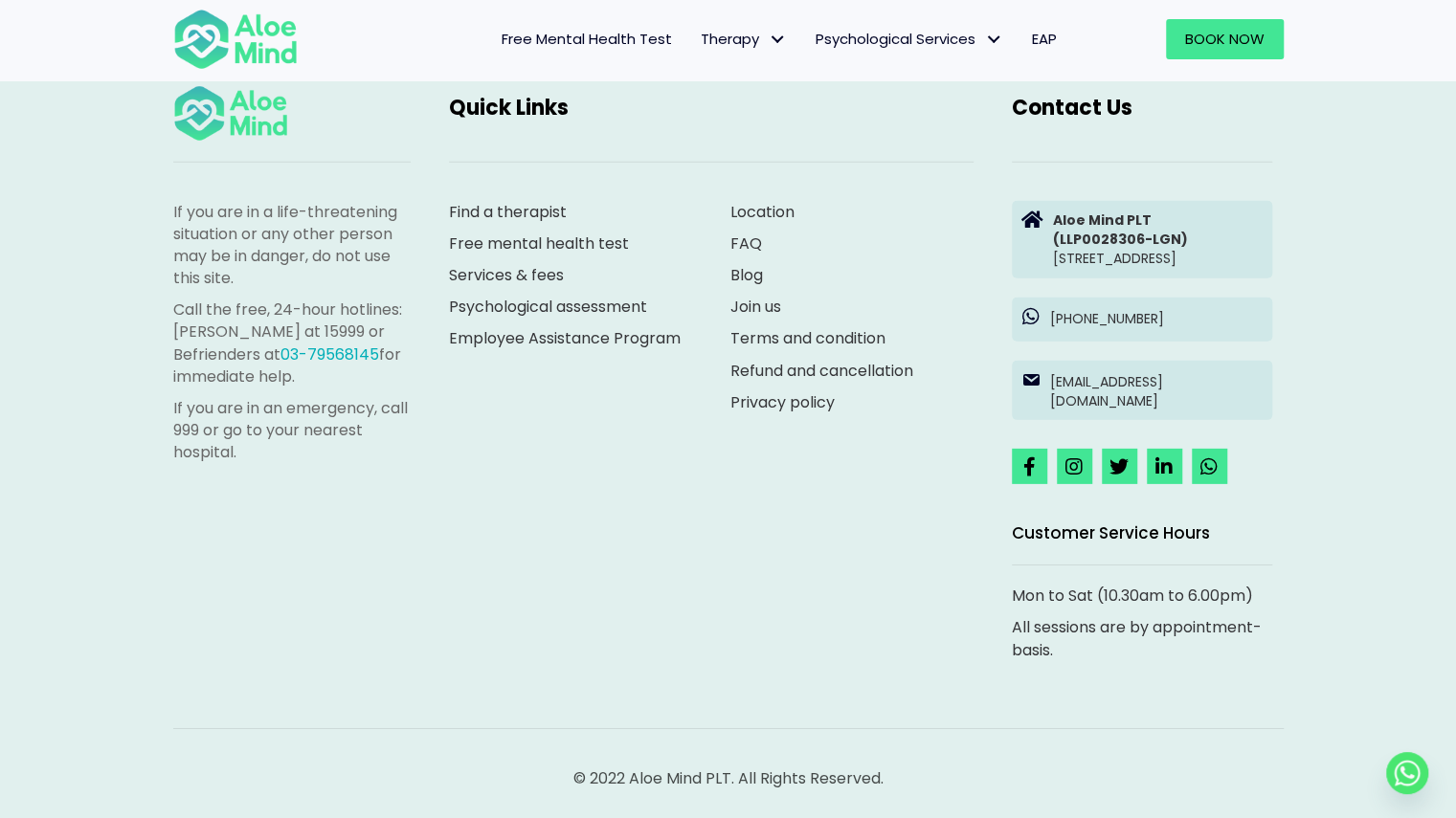
scroll to position [3332, 0]
